Goal: Check status

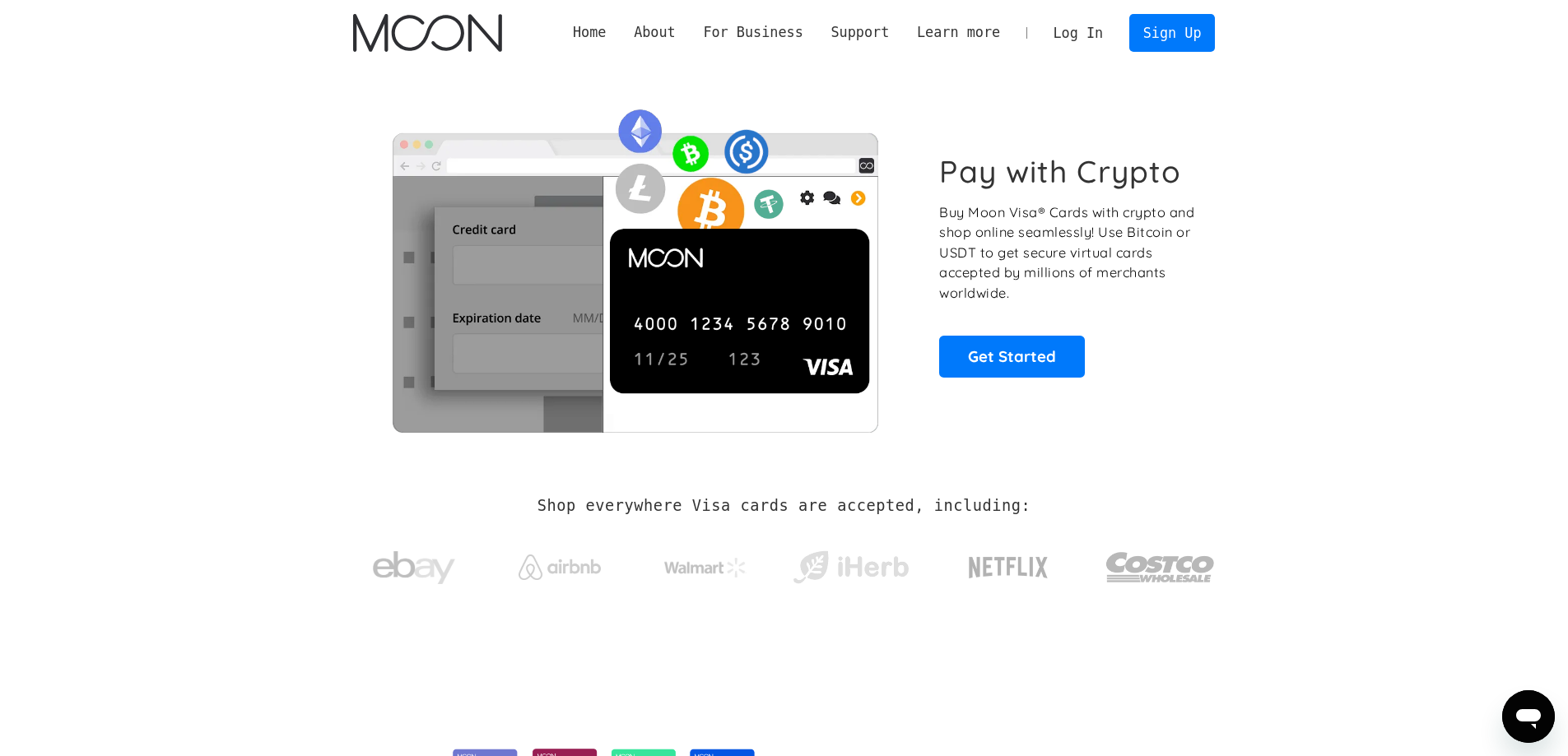
click at [1084, 32] on link "Log In" at bounding box center [1078, 33] width 77 height 36
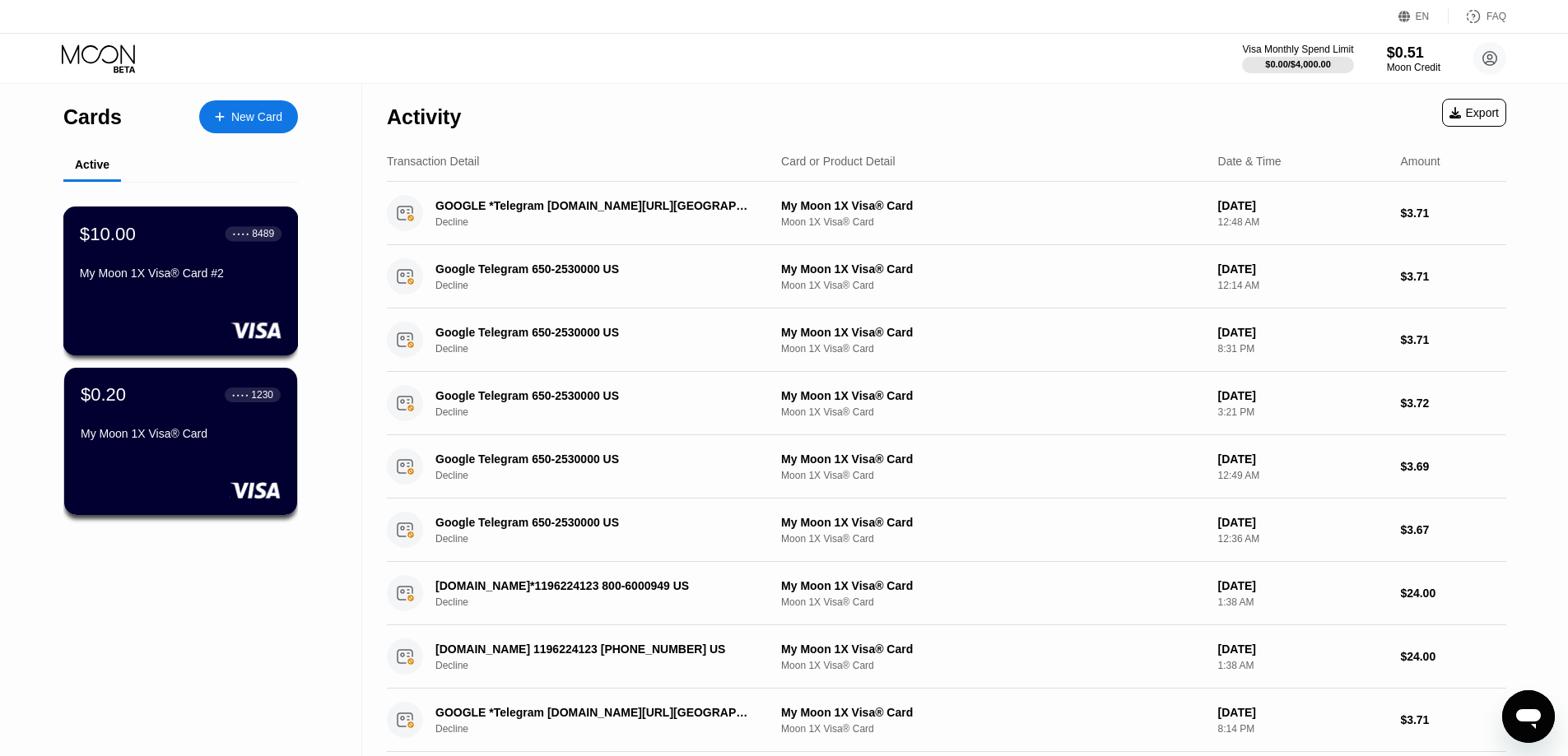
click at [187, 309] on div "$10.00 ● ● ● ● 8489 My Moon 1X Visa® Card #2" at bounding box center [182, 280] width 236 height 149
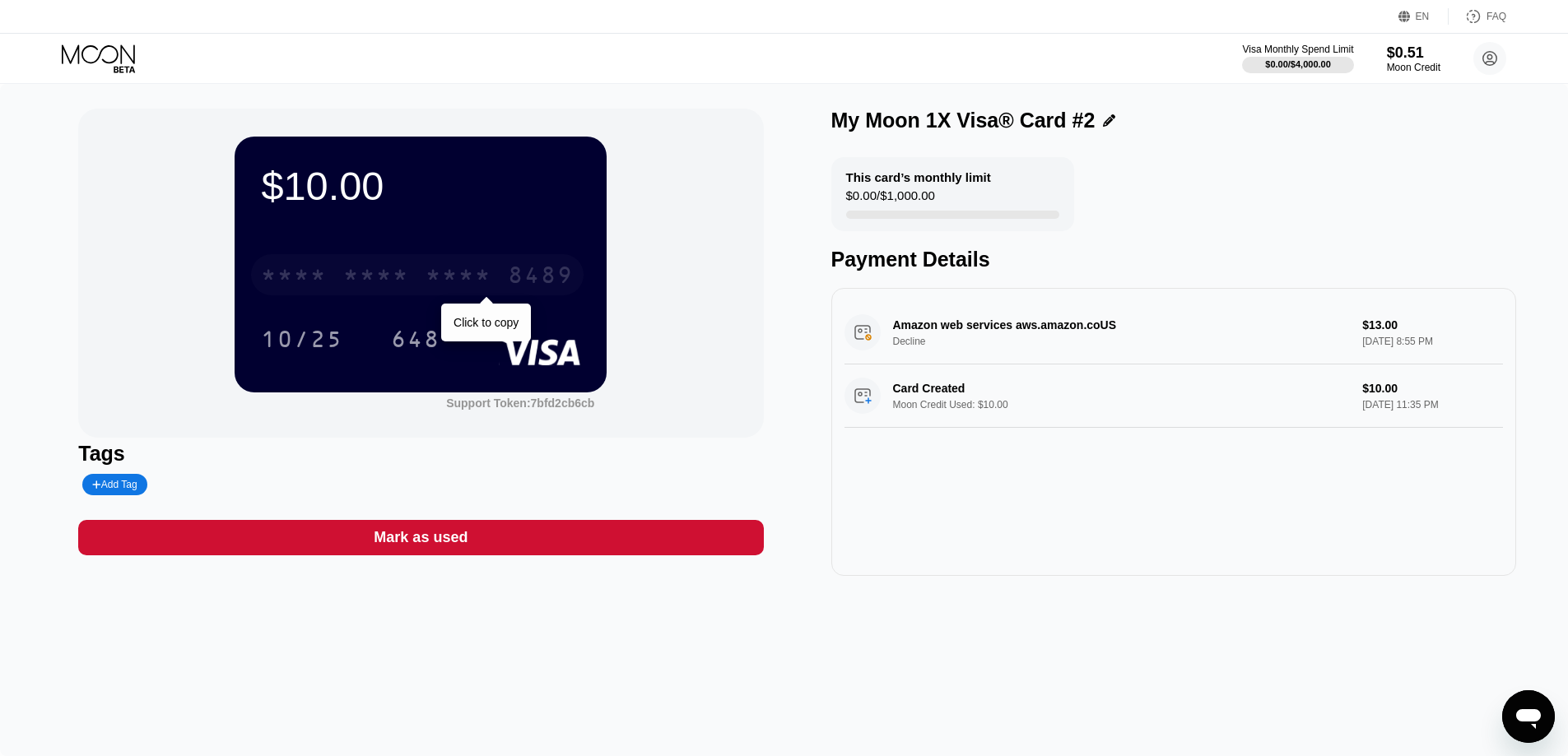
click at [459, 283] on div "* * * *" at bounding box center [458, 277] width 66 height 27
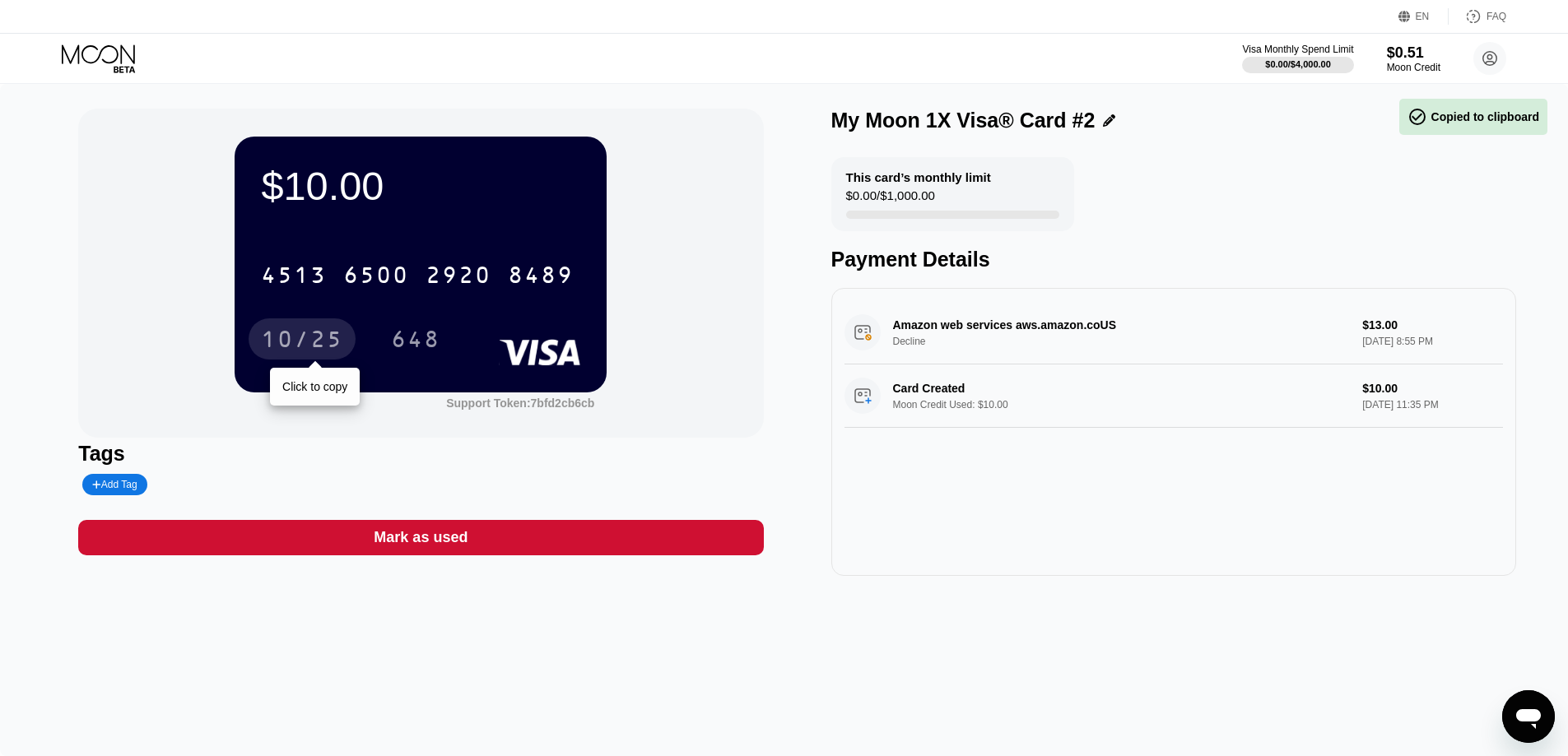
click at [316, 331] on div "10/25" at bounding box center [302, 342] width 83 height 27
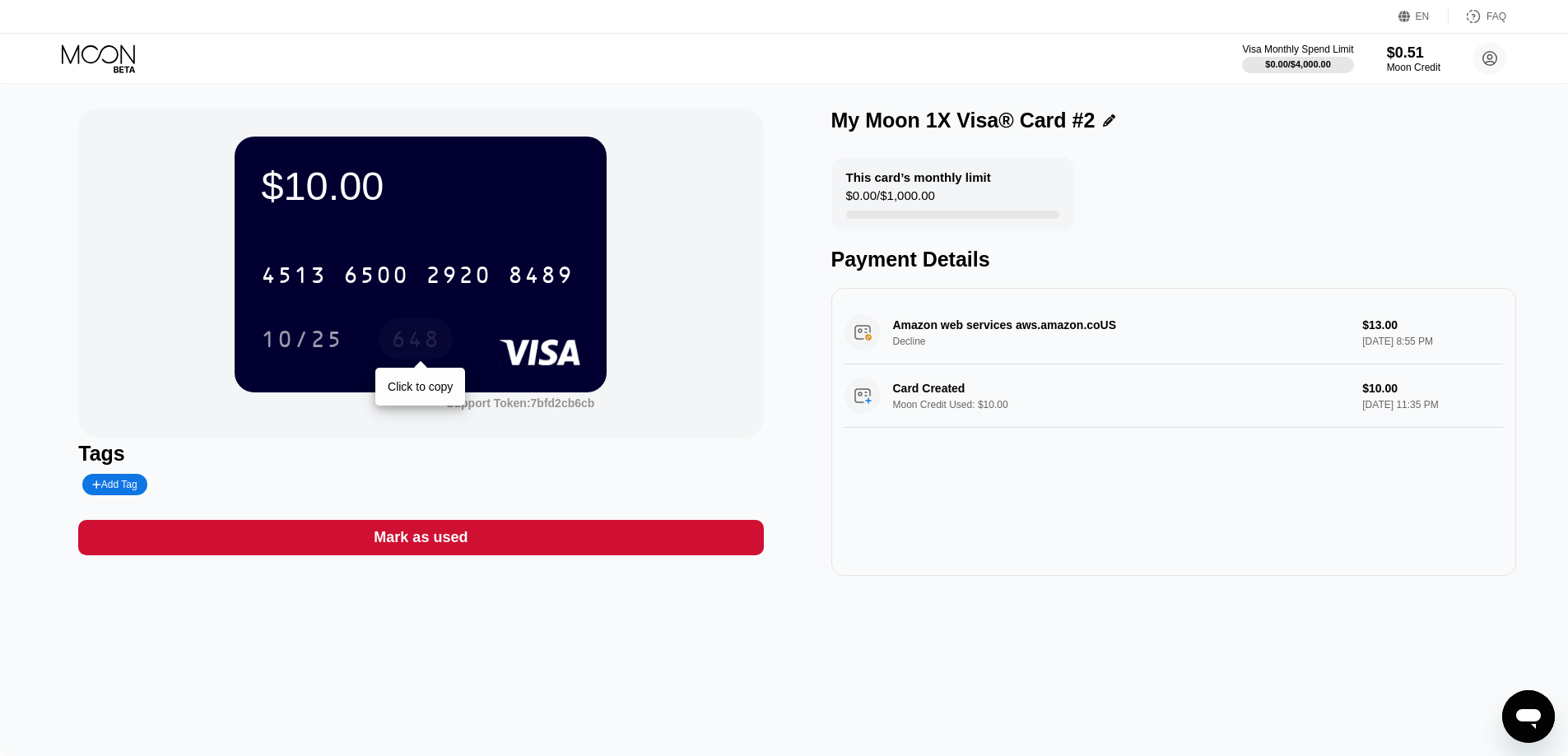
click at [444, 348] on div "648" at bounding box center [415, 338] width 74 height 41
click at [856, 339] on div "Amazon web services aws.amazon.coUS Decline $13.00 [DATE] 8:55 PM" at bounding box center [1174, 332] width 659 height 64
click at [1004, 417] on div "Card Created Moon Credit Used: $10.00 $10.00 [DATE] 11:35 PM" at bounding box center [1174, 396] width 659 height 64
click at [449, 544] on div "Mark as used" at bounding box center [420, 538] width 94 height 19
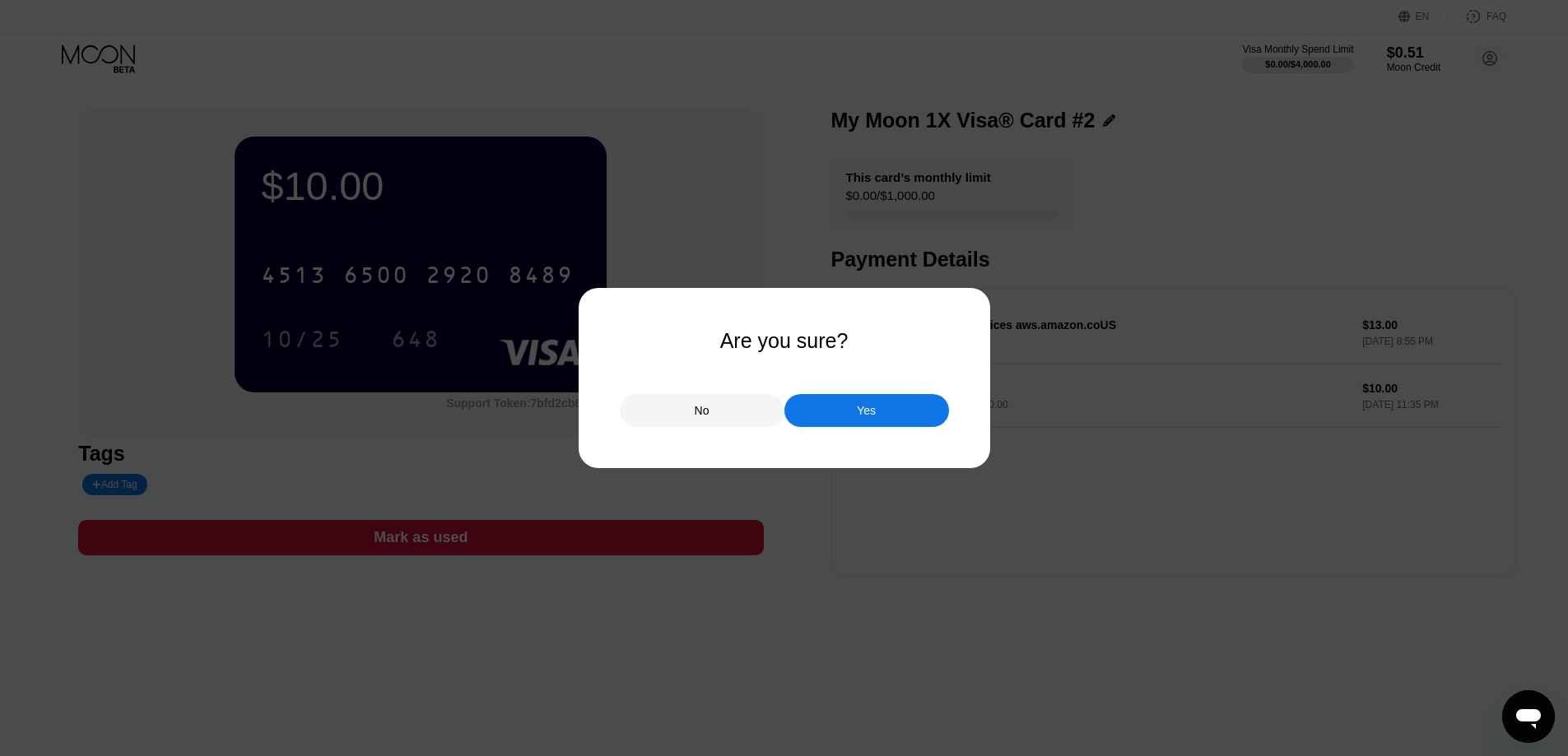
click at [708, 414] on div "No" at bounding box center [702, 410] width 15 height 15
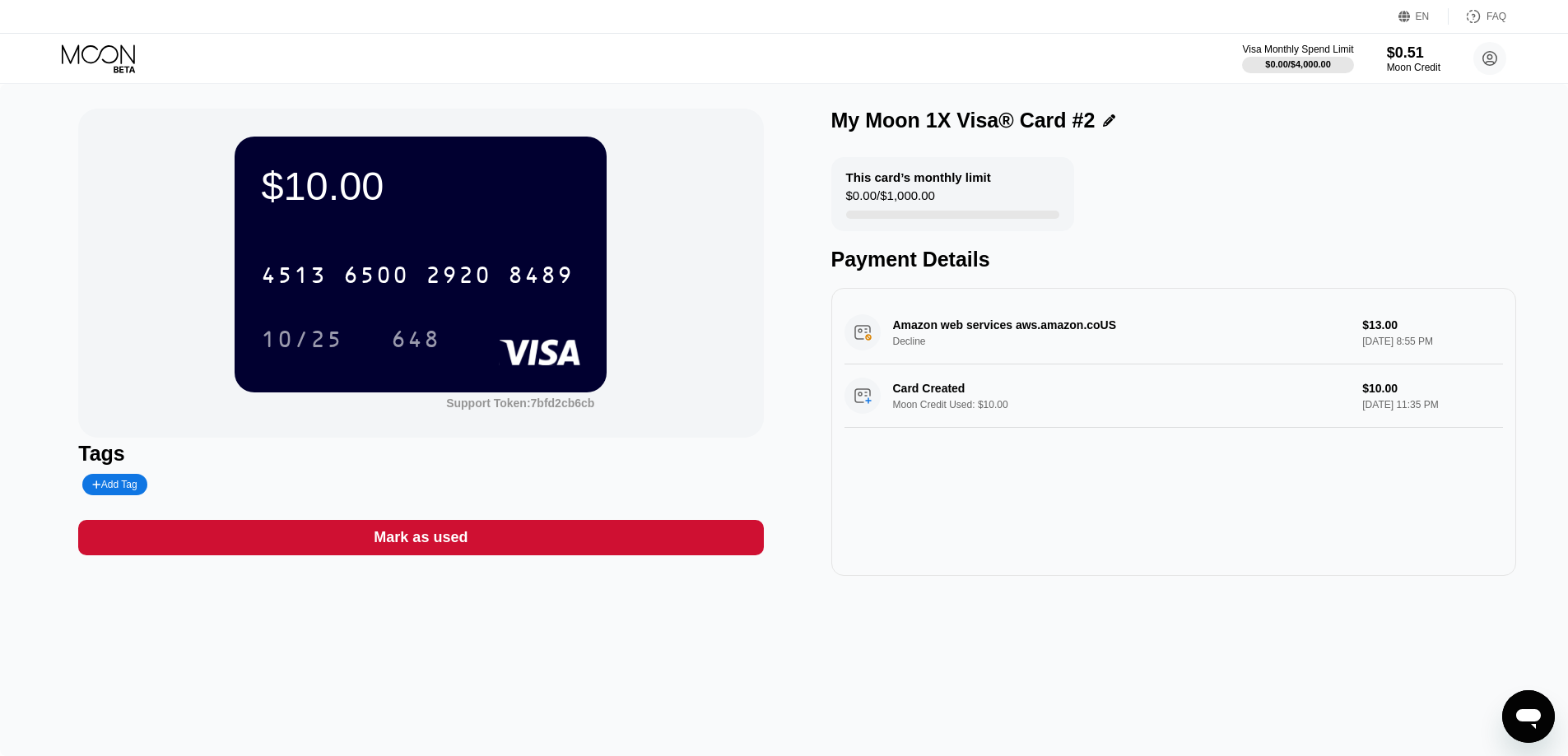
click at [952, 286] on div "This card’s monthly limit $0.00 / $1,000.00 Payment Details Amazon web services…" at bounding box center [1174, 366] width 685 height 419
drag, startPoint x: 411, startPoint y: 270, endPoint x: 174, endPoint y: 267, distance: 237.0
click at [184, 273] on div "$10.00 [CREDIT_CARD_NUMBER] Click to copy 10/25 648 Support Token: 7bfd2cb6cb" at bounding box center [420, 273] width 685 height 329
click at [507, 671] on div "$10.00 * * * * * * * * * * * * 8489 10/25 648 Support Token: 7bfd2cb6cb Tags Ad…" at bounding box center [784, 420] width 1568 height 672
